Goal: Task Accomplishment & Management: Use online tool/utility

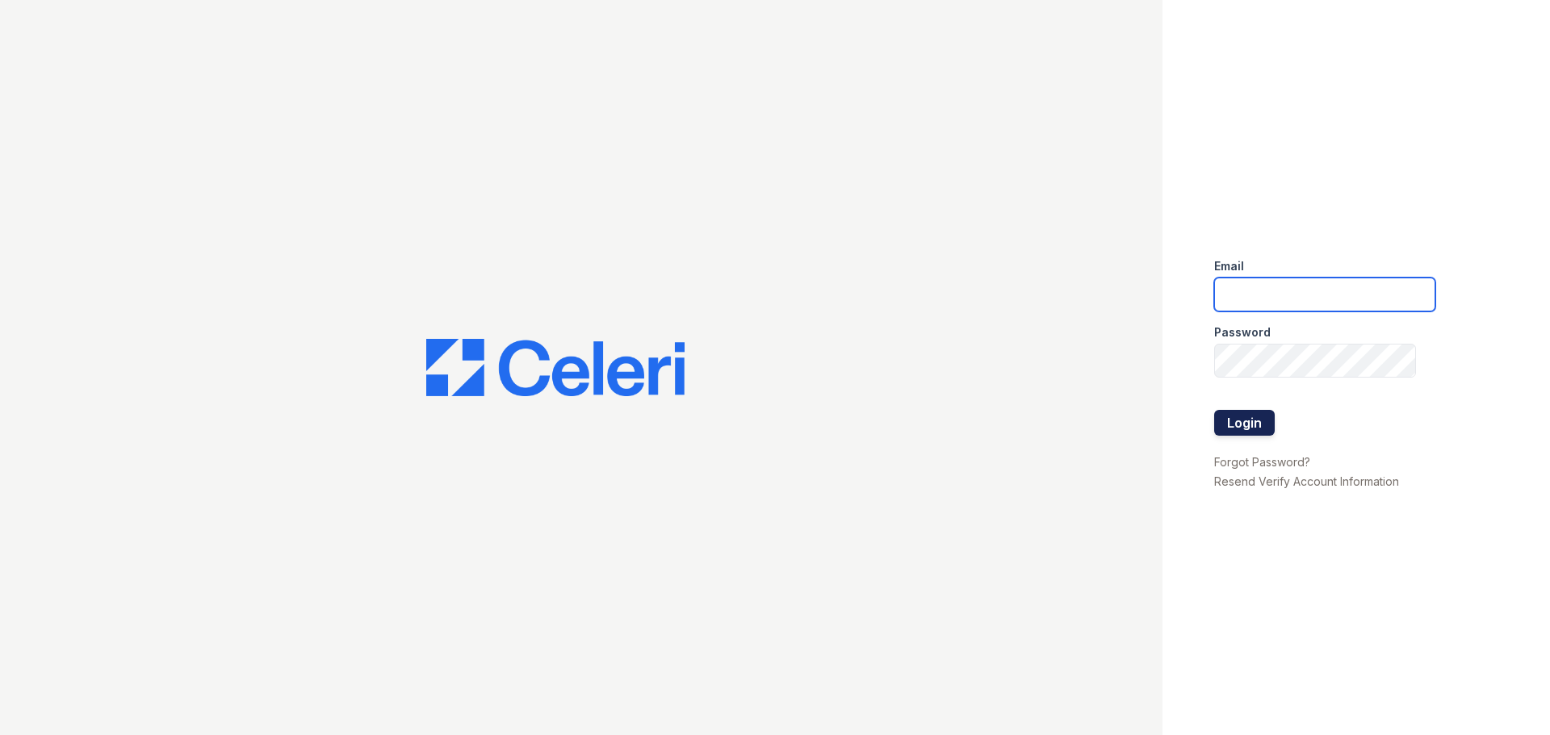
type input "[EMAIL_ADDRESS][DOMAIN_NAME]"
click at [1259, 413] on button "Login" at bounding box center [1244, 423] width 61 height 26
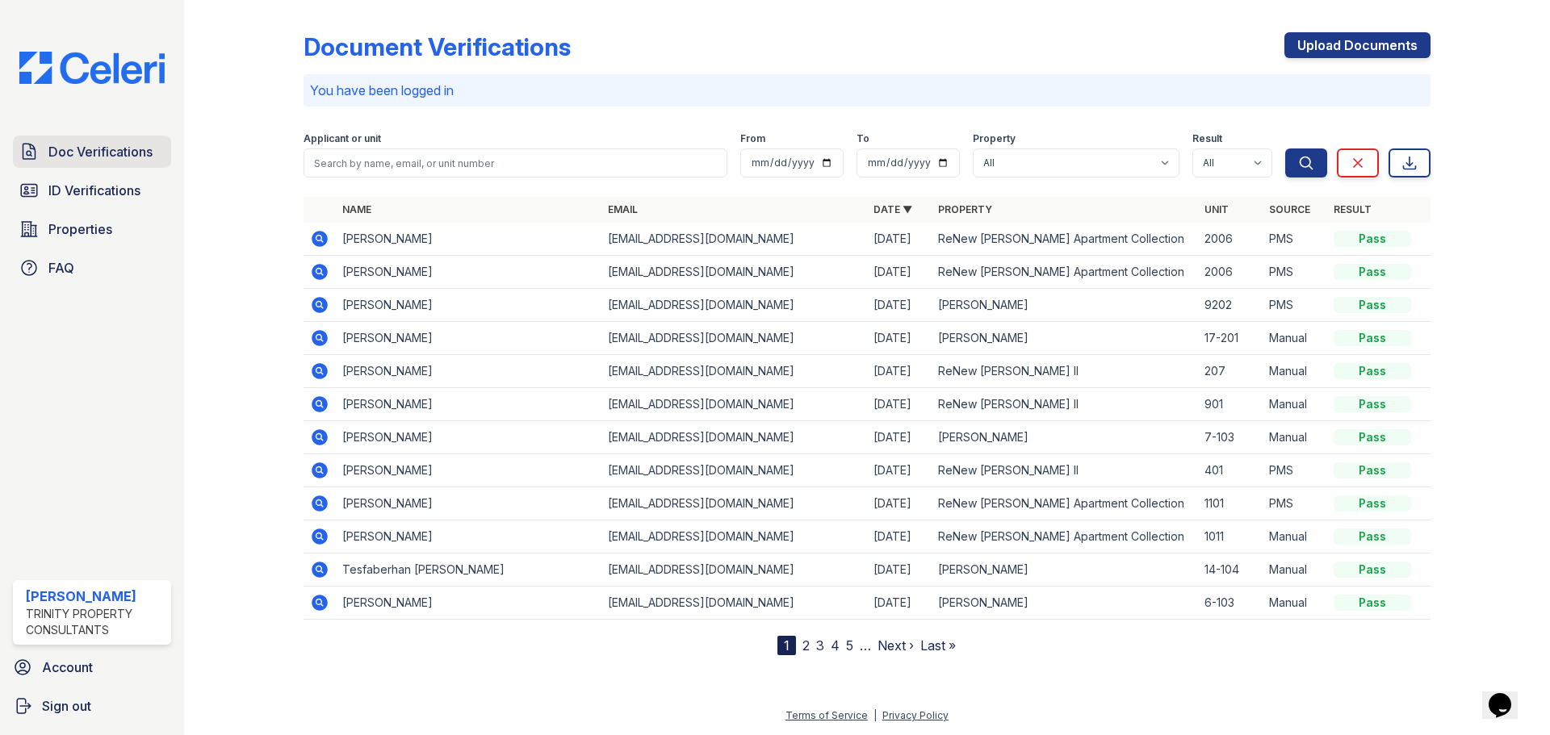
click at [115, 161] on span "Doc Verifications" at bounding box center [100, 151] width 104 height 19
